Goal: Communication & Community: Participate in discussion

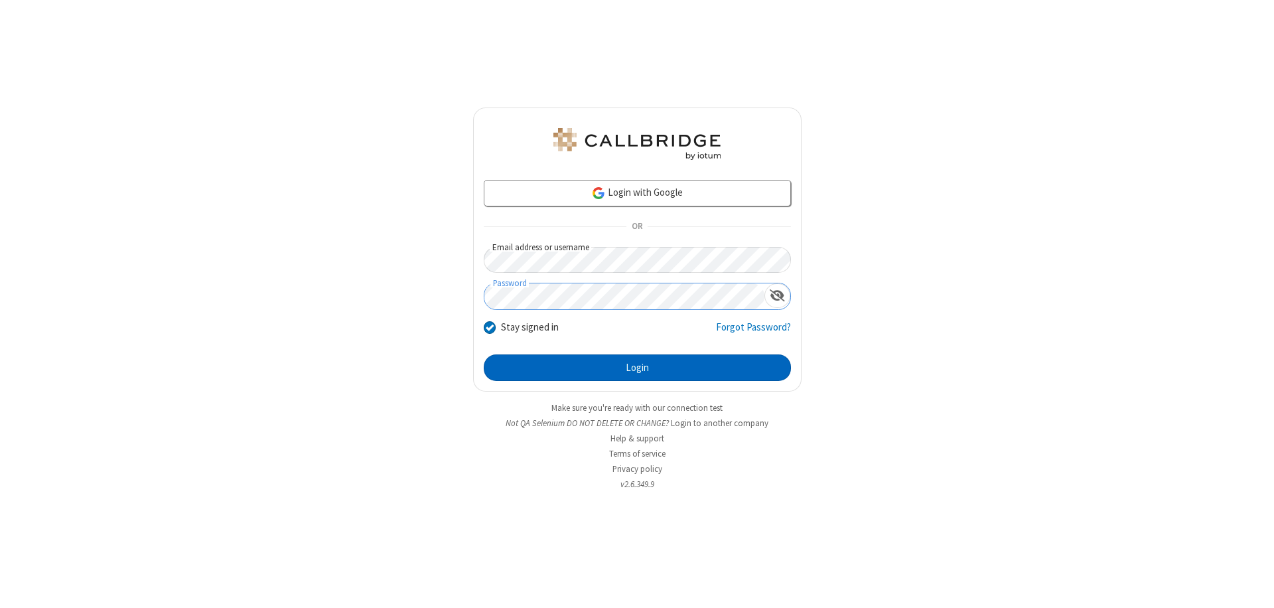
click at [637, 368] on button "Login" at bounding box center [637, 367] width 307 height 27
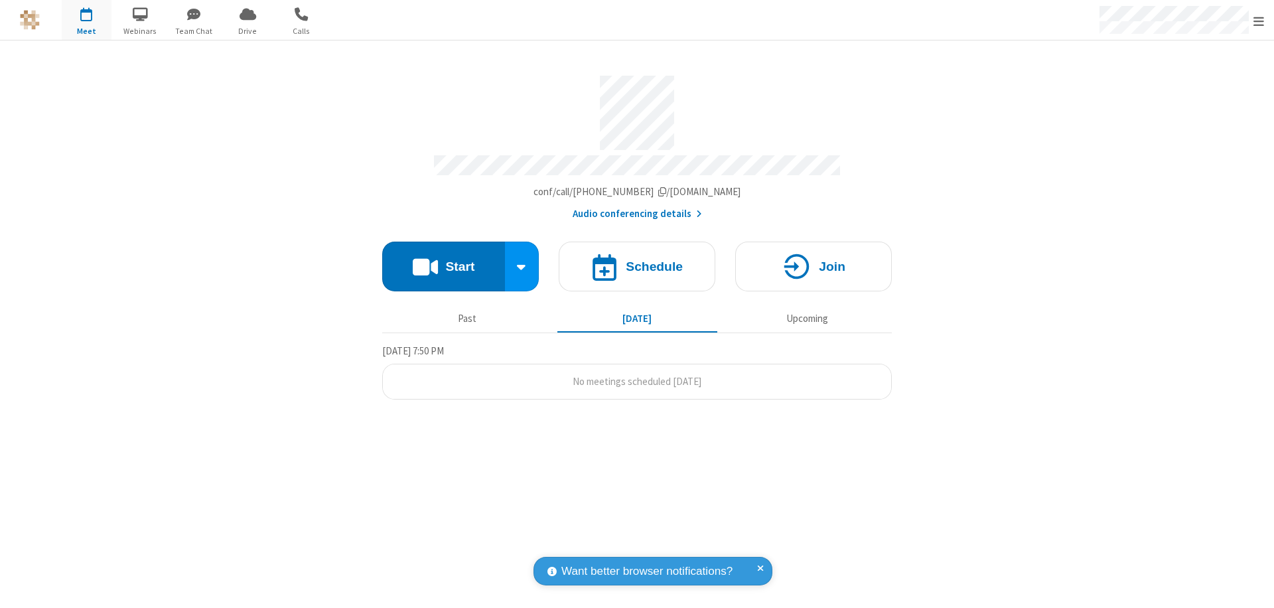
click at [443, 260] on button "Start" at bounding box center [443, 267] width 123 height 50
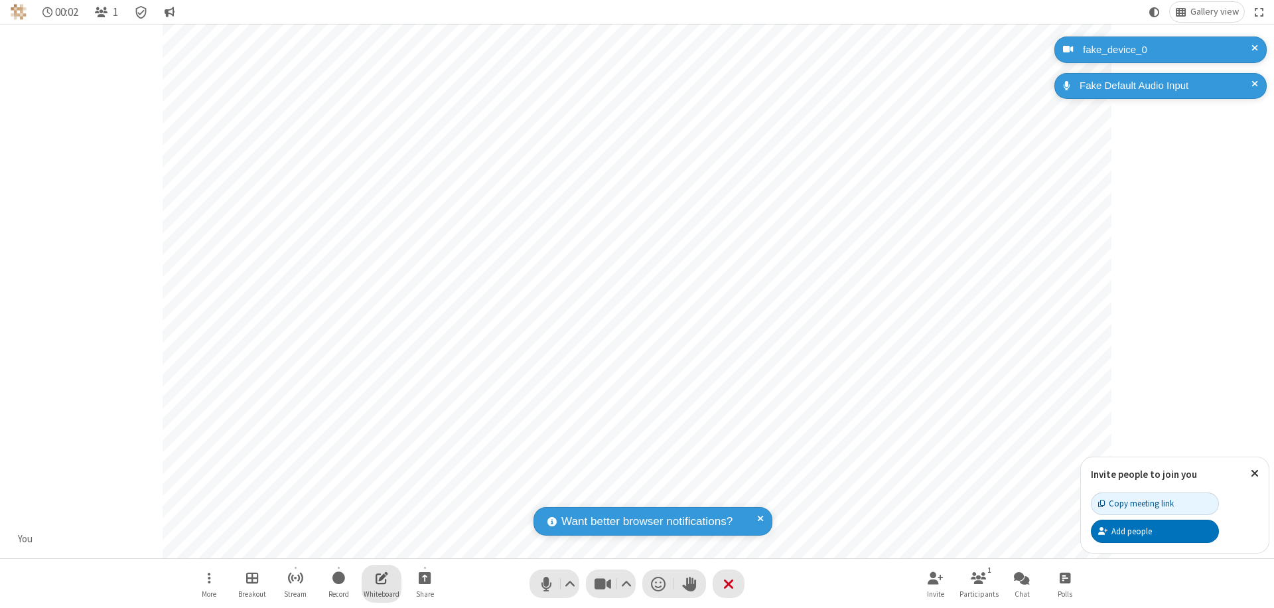
click at [382, 577] on span "Open shared whiteboard" at bounding box center [382, 577] width 13 height 17
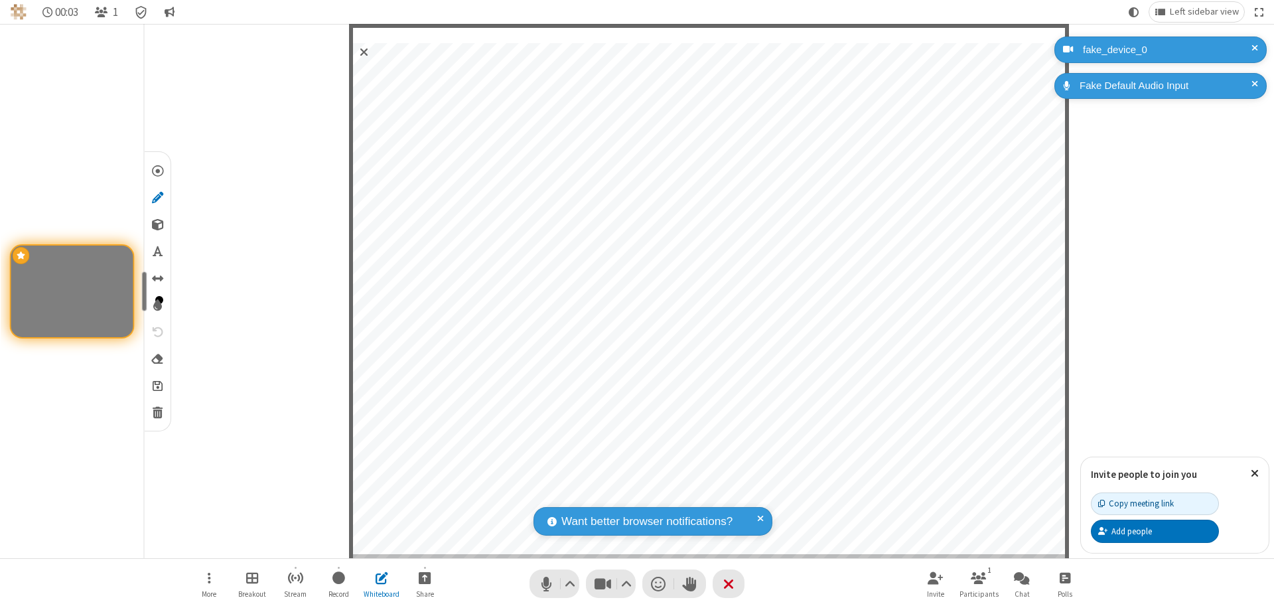
click at [157, 385] on span "Save" at bounding box center [158, 385] width 10 height 14
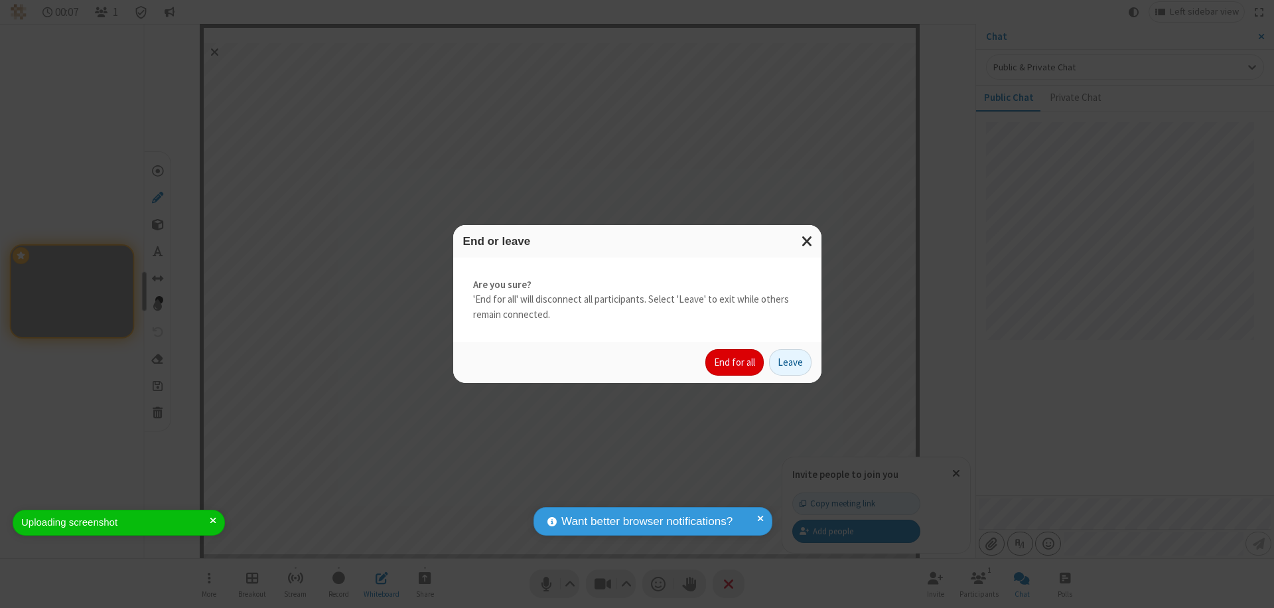
click at [735, 362] on button "End for all" at bounding box center [734, 362] width 58 height 27
